Goal: Task Accomplishment & Management: Manage account settings

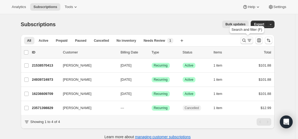
click at [244, 40] on icon "Search and filter results" at bounding box center [244, 40] width 5 height 5
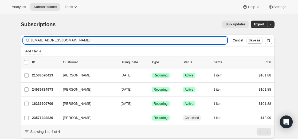
click at [171, 40] on input "[EMAIL_ADDRESS][DOMAIN_NAME]" at bounding box center [130, 40] width 196 height 7
click at [170, 40] on input "[EMAIL_ADDRESS][DOMAIN_NAME]" at bounding box center [130, 40] width 196 height 7
type input "[EMAIL_ADDRESS][DOMAIN_NAME]"
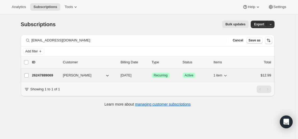
click at [49, 74] on p "26247889069" at bounding box center [45, 75] width 27 height 5
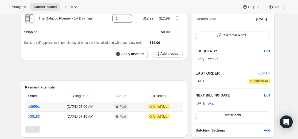
scroll to position [64, 0]
click at [36, 106] on link "#39561" at bounding box center [33, 107] width 11 height 4
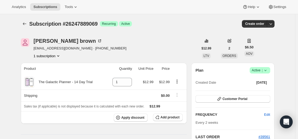
scroll to position [0, 0]
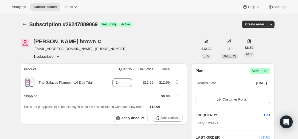
drag, startPoint x: 291, startPoint y: 50, endPoint x: 281, endPoint y: 51, distance: 10.4
drag, startPoint x: 35, startPoint y: 50, endPoint x: 78, endPoint y: 51, distance: 42.8
click at [78, 51] on span "[EMAIL_ADDRESS][DOMAIN_NAME] · [PHONE_NUMBER]" at bounding box center [80, 48] width 93 height 5
copy span "[EMAIL_ADDRESS][DOMAIN_NAME]"
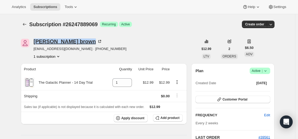
drag, startPoint x: 35, startPoint y: 36, endPoint x: 73, endPoint y: 41, distance: 38.0
copy div "[PERSON_NAME]"
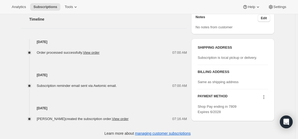
scroll to position [197, 0]
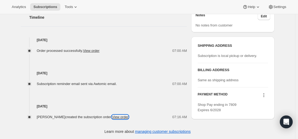
click at [125, 116] on link "View order" at bounding box center [120, 117] width 17 height 4
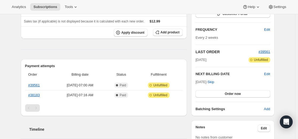
scroll to position [107, 0]
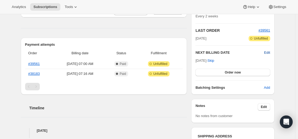
click at [269, 52] on span "Edit" at bounding box center [267, 52] width 6 height 5
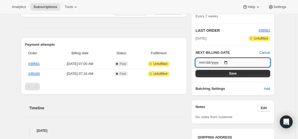
click at [231, 62] on input "[DATE]" at bounding box center [233, 62] width 75 height 9
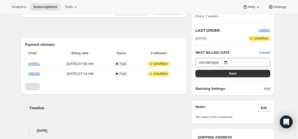
click at [294, 73] on div "Subscription #26247889069. This page is ready Subscription #26247889069 Success…" at bounding box center [147, 69] width 295 height 324
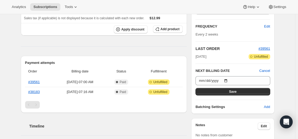
scroll to position [80, 0]
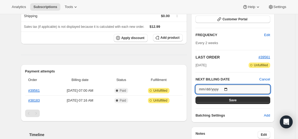
click at [229, 89] on input "[DATE]" at bounding box center [233, 89] width 75 height 9
type input "[DATE]"
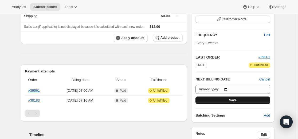
click at [237, 100] on span "Save" at bounding box center [232, 100] width 7 height 4
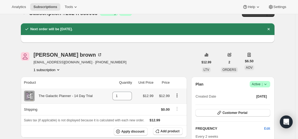
scroll to position [0, 0]
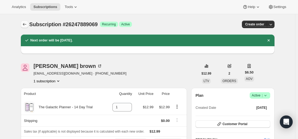
click at [23, 24] on button "Subscriptions" at bounding box center [24, 24] width 7 height 7
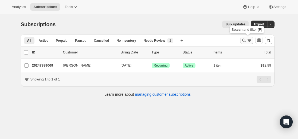
click at [245, 39] on icon "Search and filter results" at bounding box center [243, 40] width 3 height 3
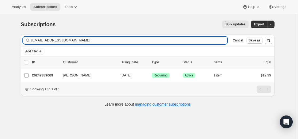
click at [149, 40] on input "[EMAIL_ADDRESS][DOMAIN_NAME]" at bounding box center [130, 40] width 196 height 7
click at [150, 40] on input "[EMAIL_ADDRESS][DOMAIN_NAME]" at bounding box center [130, 40] width 196 height 7
type input "[EMAIL_ADDRESS][DOMAIN_NAME]"
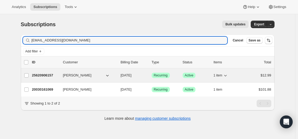
click at [46, 74] on p "25620906157" at bounding box center [45, 75] width 27 height 5
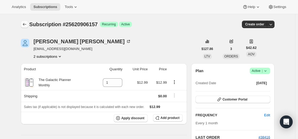
click at [26, 24] on icon "Subscriptions" at bounding box center [24, 24] width 5 height 5
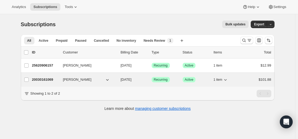
click at [45, 79] on p "20030161069" at bounding box center [45, 79] width 27 height 5
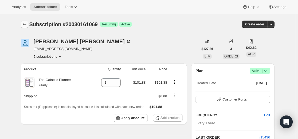
click at [27, 25] on icon "Subscriptions" at bounding box center [24, 24] width 5 height 5
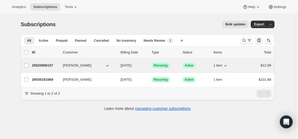
click at [42, 63] on p "25620906157" at bounding box center [45, 65] width 27 height 5
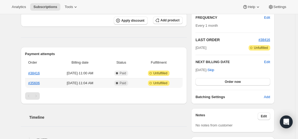
scroll to position [107, 0]
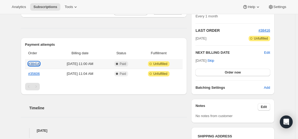
click at [39, 65] on link "#38416" at bounding box center [33, 64] width 11 height 4
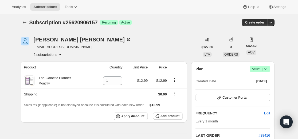
scroll to position [0, 0]
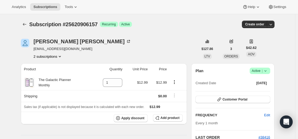
click at [62, 56] on icon "Product actions" at bounding box center [59, 56] width 5 height 5
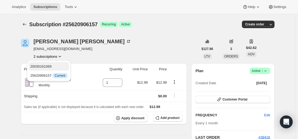
click at [42, 68] on span "20030161069" at bounding box center [40, 66] width 21 height 4
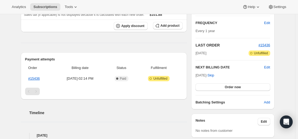
scroll to position [107, 0]
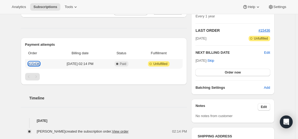
click at [37, 63] on link "#15436" at bounding box center [33, 64] width 11 height 4
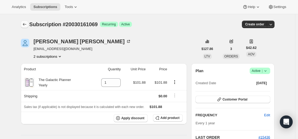
click at [24, 25] on icon "Subscriptions" at bounding box center [24, 24] width 5 height 5
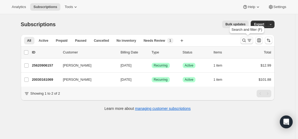
click at [244, 40] on icon "Search and filter results" at bounding box center [244, 40] width 5 height 5
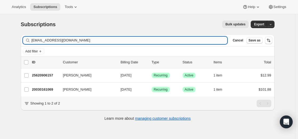
click at [171, 39] on input "[EMAIL_ADDRESS][DOMAIN_NAME]" at bounding box center [130, 40] width 196 height 7
type input "[EMAIL_ADDRESS][DOMAIN_NAME]"
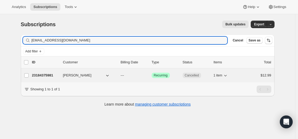
click at [44, 75] on p "23184375981" at bounding box center [45, 75] width 27 height 5
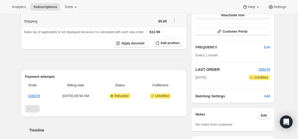
scroll to position [80, 0]
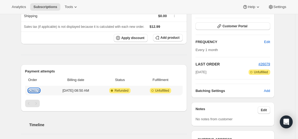
click at [40, 91] on link "#26079" at bounding box center [33, 90] width 11 height 4
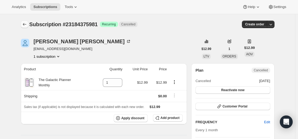
click at [28, 21] on button "Subscriptions" at bounding box center [24, 24] width 7 height 7
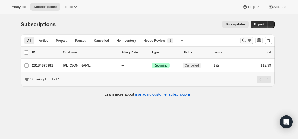
click at [242, 40] on button "Search and filter results" at bounding box center [247, 40] width 13 height 7
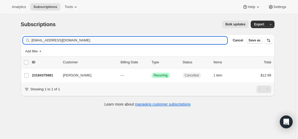
click at [166, 39] on input "[EMAIL_ADDRESS][DOMAIN_NAME]" at bounding box center [130, 40] width 196 height 7
type input "[EMAIL_ADDRESS][DOMAIN_NAME]"
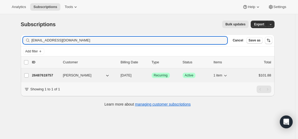
click at [48, 77] on p "26487619757" at bounding box center [45, 75] width 27 height 5
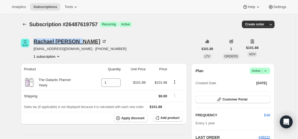
drag, startPoint x: 37, startPoint y: 36, endPoint x: 82, endPoint y: 40, distance: 45.3
click at [78, 34] on div "Subscription #26487619757. This page is ready Subscription #26487619757 Success…" at bounding box center [148, 24] width 254 height 20
drag, startPoint x: 35, startPoint y: 36, endPoint x: 83, endPoint y: 40, distance: 48.3
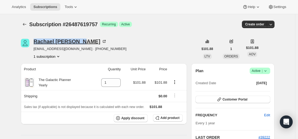
copy div "[PERSON_NAME]"
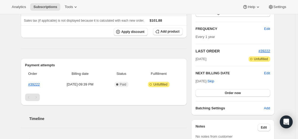
scroll to position [107, 0]
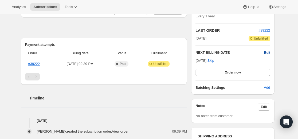
click at [268, 52] on span "Edit" at bounding box center [267, 52] width 6 height 5
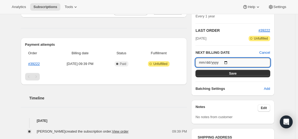
click at [230, 62] on input "[DATE]" at bounding box center [233, 62] width 75 height 9
type input "[DATE]"
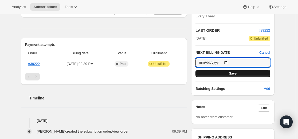
click at [234, 73] on span "Save" at bounding box center [232, 73] width 7 height 4
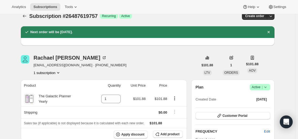
scroll to position [0, 0]
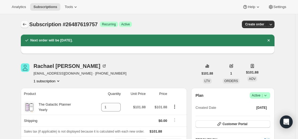
click at [24, 27] on button "Subscriptions" at bounding box center [24, 24] width 7 height 7
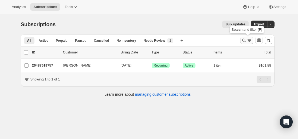
click at [245, 40] on icon "Search and filter results" at bounding box center [244, 40] width 5 height 5
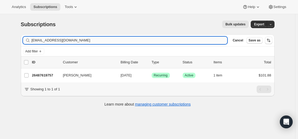
click at [157, 42] on input "[EMAIL_ADDRESS][DOMAIN_NAME]" at bounding box center [130, 40] width 196 height 7
click at [157, 41] on input "[EMAIL_ADDRESS][DOMAIN_NAME]" at bounding box center [130, 40] width 196 height 7
type input "[EMAIL_ADDRESS][DOMAIN_NAME]"
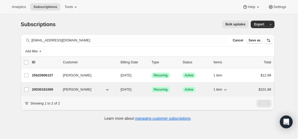
click at [47, 89] on p "20030161069" at bounding box center [45, 89] width 27 height 5
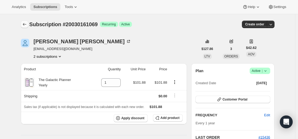
click at [25, 25] on icon "Subscriptions" at bounding box center [24, 24] width 5 height 5
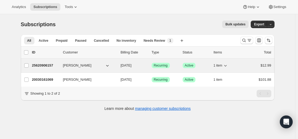
click at [45, 65] on p "25620906157" at bounding box center [45, 65] width 27 height 5
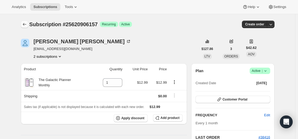
click at [25, 25] on icon "Subscriptions" at bounding box center [24, 24] width 5 height 5
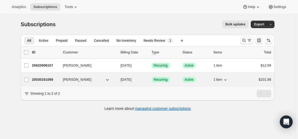
click at [45, 80] on p "20030161069" at bounding box center [45, 79] width 27 height 5
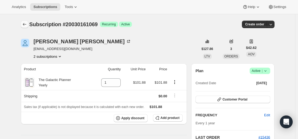
click at [26, 24] on icon "Subscriptions" at bounding box center [24, 24] width 5 height 5
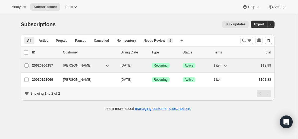
click at [49, 66] on p "25620906157" at bounding box center [45, 65] width 27 height 5
